Goal: Information Seeking & Learning: Learn about a topic

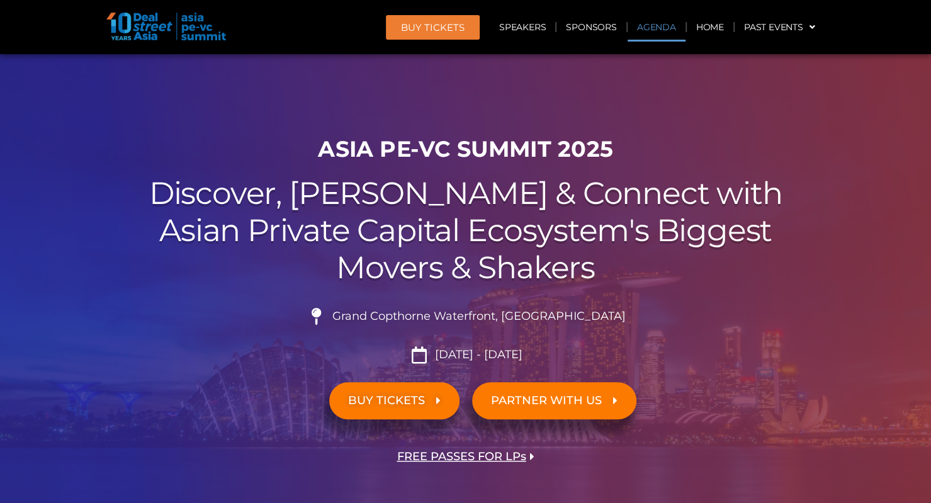
click at [647, 30] on link "Agenda" at bounding box center [657, 27] width 58 height 29
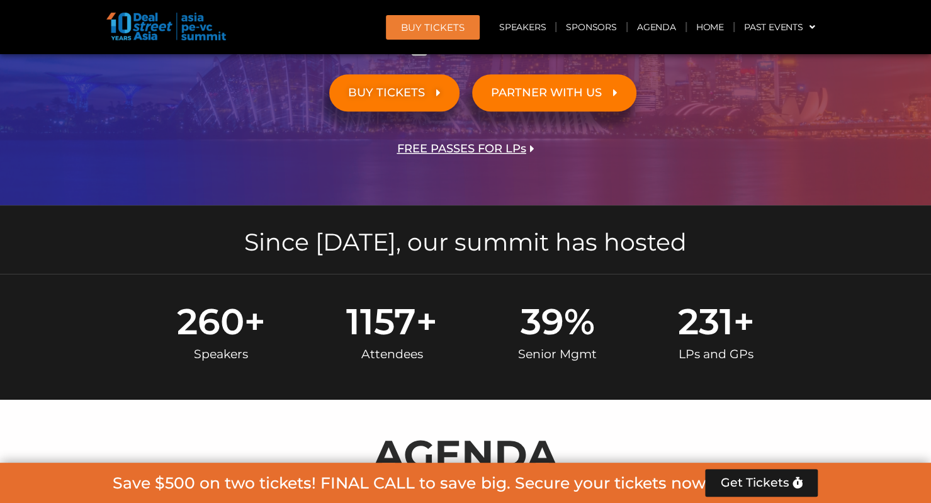
scroll to position [659, 0]
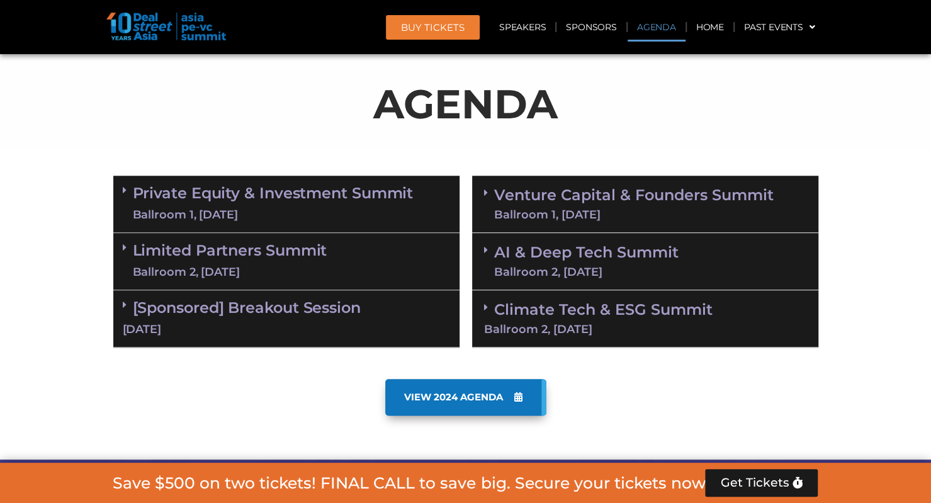
click at [652, 391] on div "VIEW 2024 AGENDA" at bounding box center [465, 397] width 705 height 37
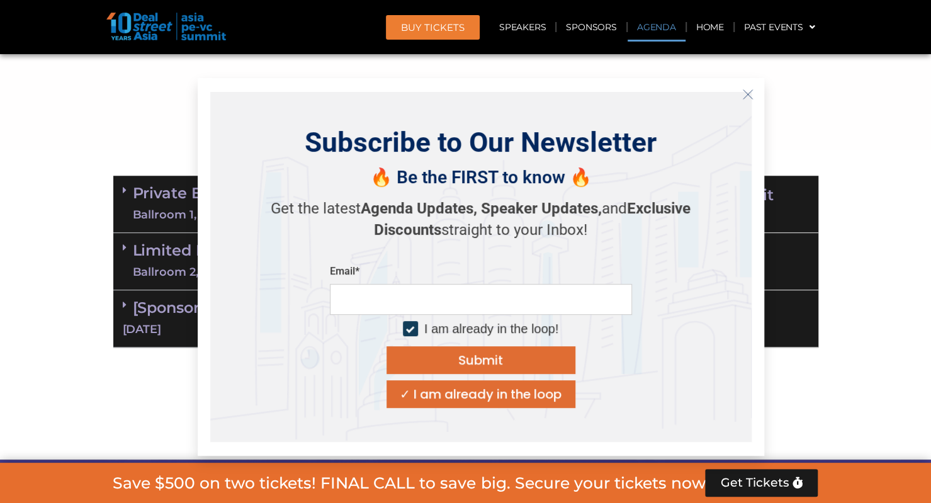
click at [746, 93] on icon "Close" at bounding box center [748, 94] width 11 height 11
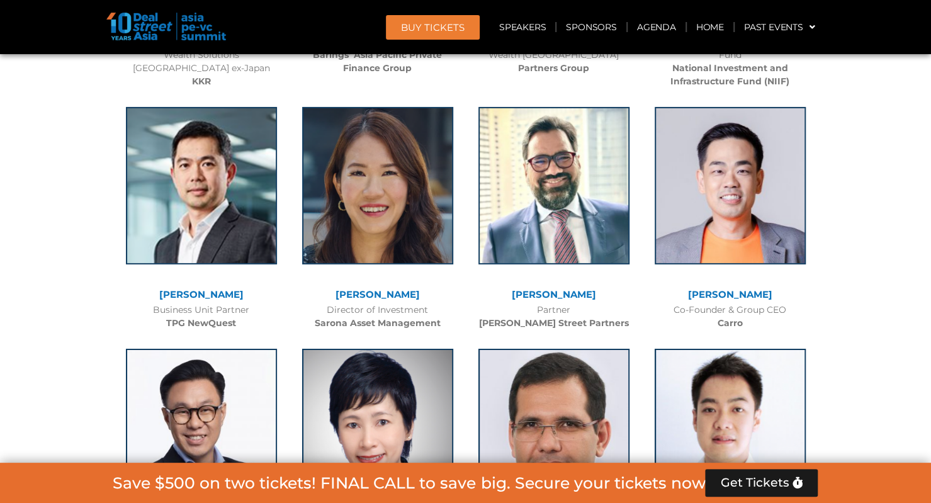
scroll to position [2422, 0]
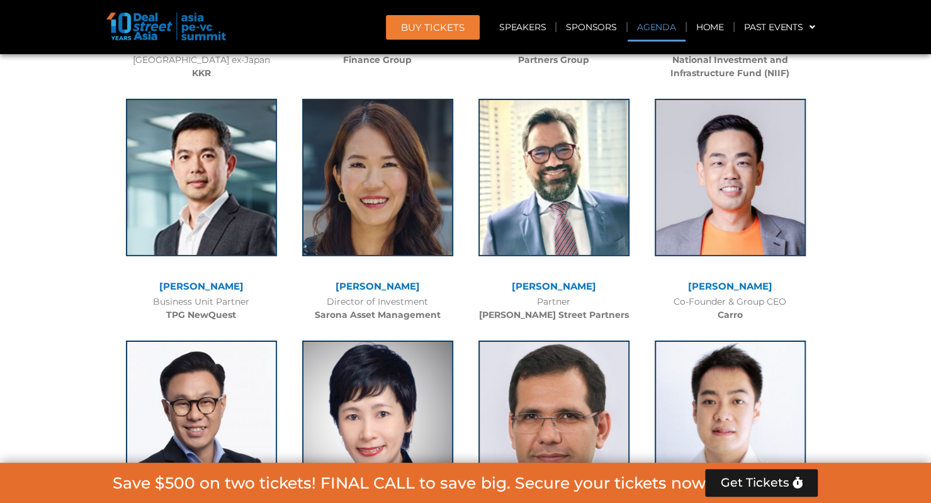
click at [655, 30] on link "Agenda" at bounding box center [657, 27] width 58 height 29
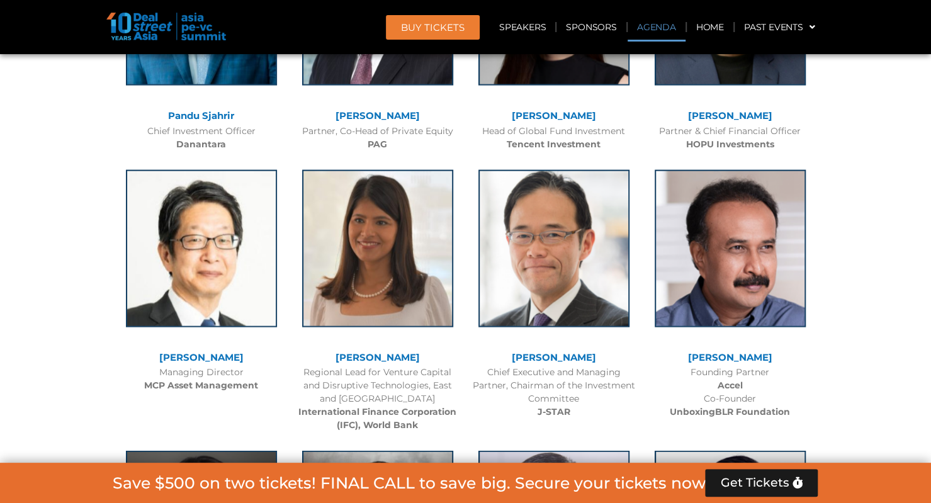
scroll to position [659, 0]
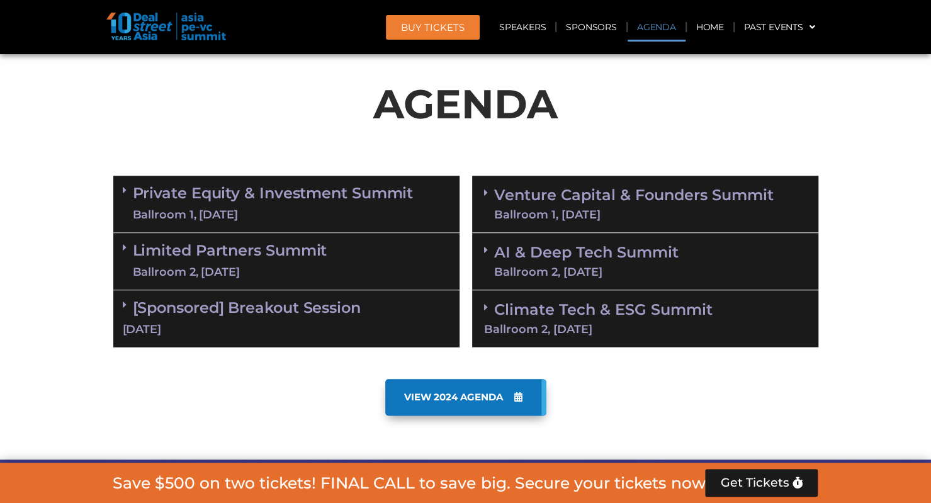
click at [341, 314] on link "[Sponsored] Breakout Session 10 Sept" at bounding box center [287, 318] width 328 height 39
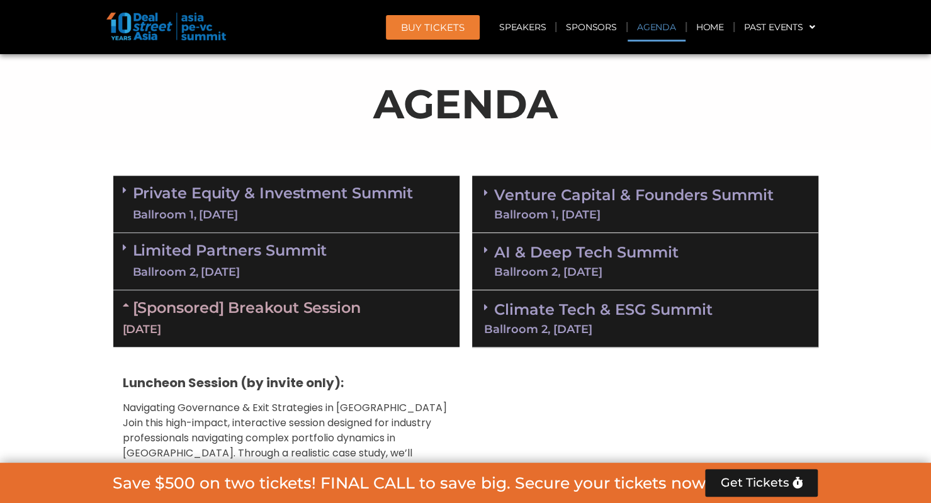
click at [470, 365] on div "Venture Capital & Founders​ Summit Ballroom 1, 11 Sept 8:00 am – 9:00 am | Regi…" at bounding box center [645, 406] width 359 height 474
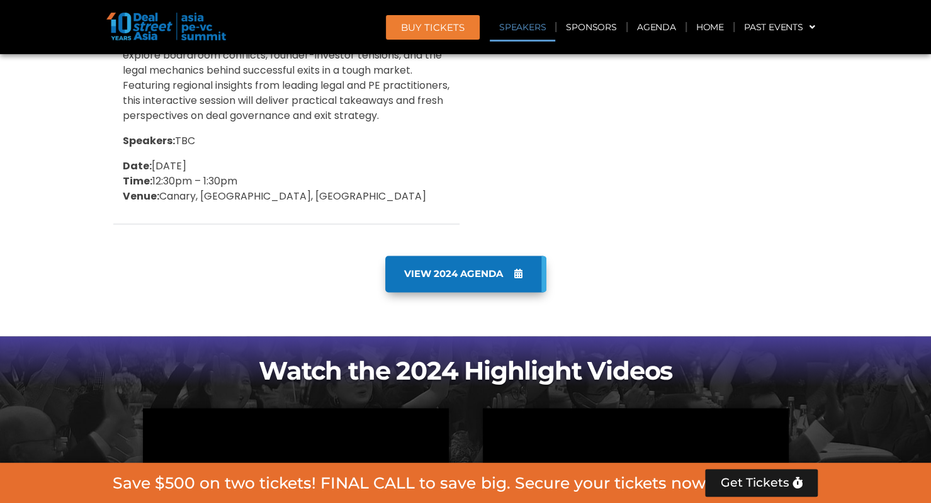
scroll to position [1213, 0]
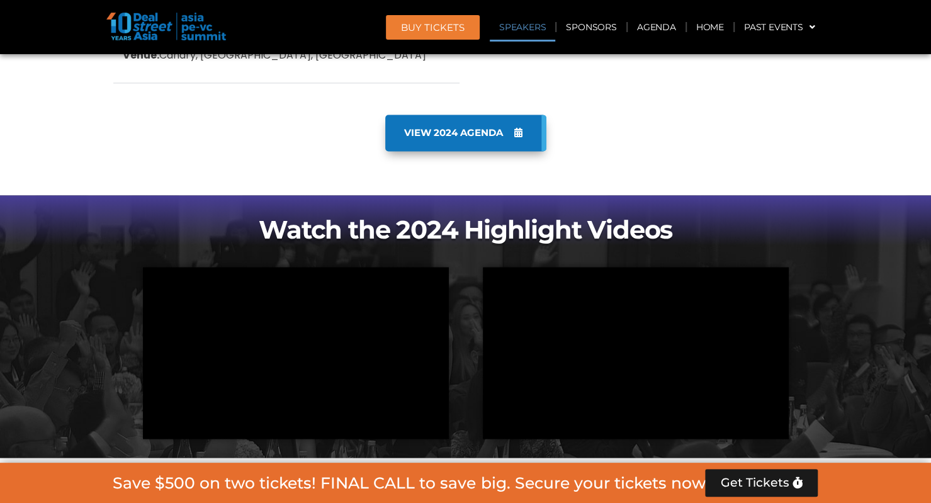
click at [445, 127] on span "VIEW 2024 AGENDA" at bounding box center [453, 132] width 99 height 11
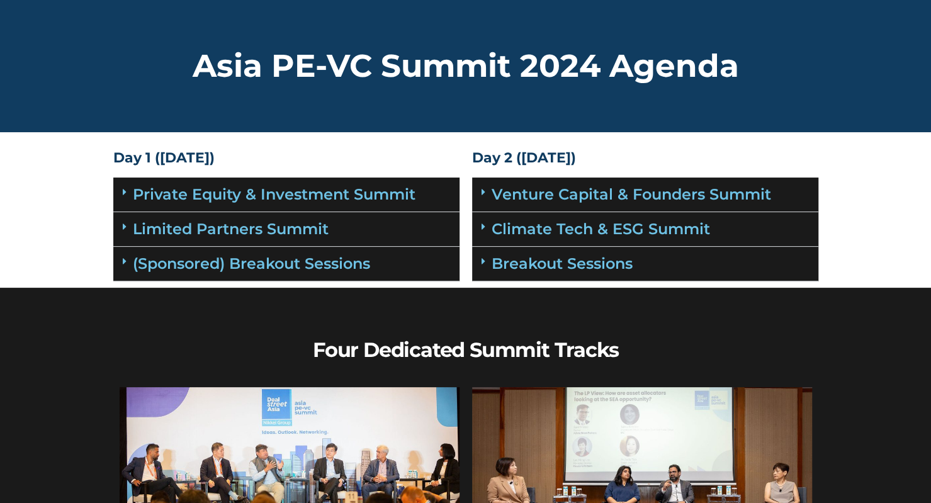
click at [532, 200] on link "Venture Capital & Founders​ Summit" at bounding box center [632, 194] width 280 height 18
